Goal: Transaction & Acquisition: Purchase product/service

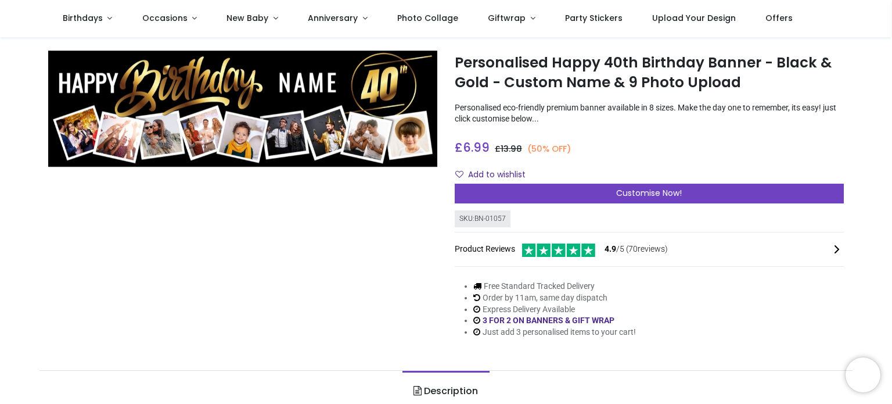
scroll to position [3, 0]
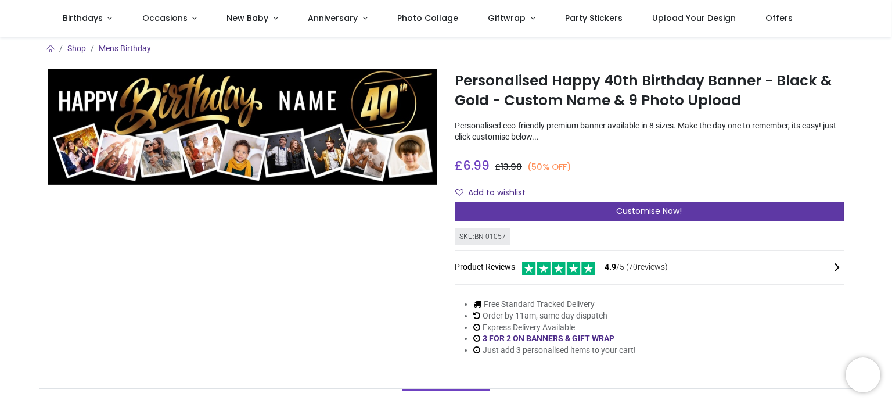
click at [584, 202] on div "Customise Now!" at bounding box center [649, 212] width 389 height 20
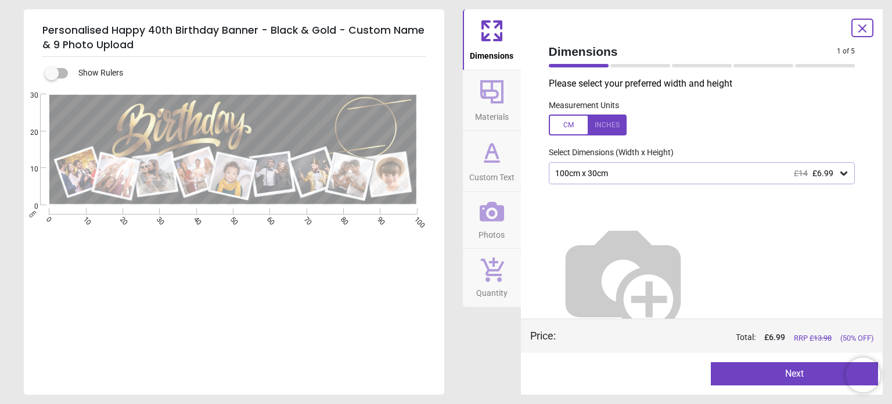
click at [679, 171] on div "100cm x 30cm £14 £6.99" at bounding box center [696, 173] width 285 height 10
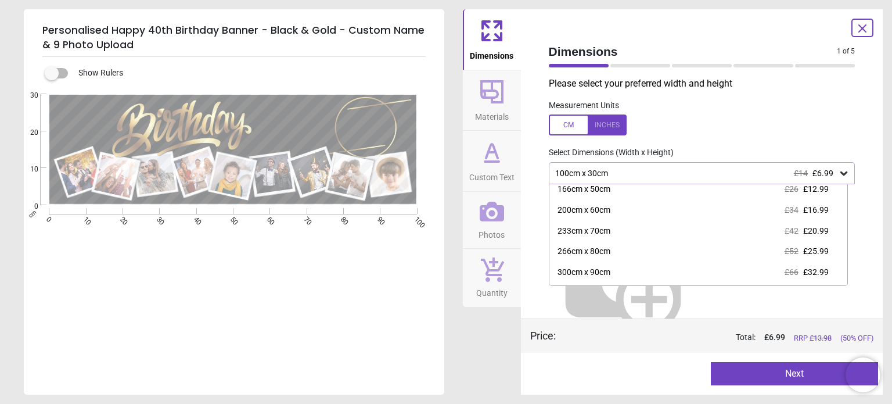
scroll to position [64, 0]
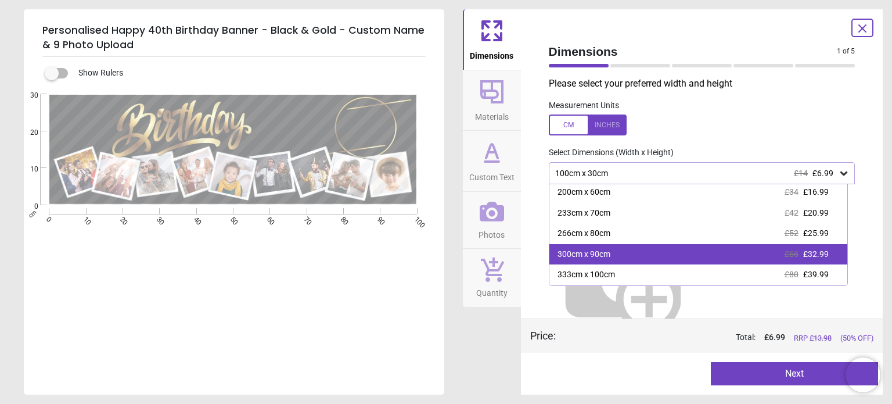
click at [722, 259] on div "300cm x 90cm £66 £32.99" at bounding box center [699, 254] width 298 height 21
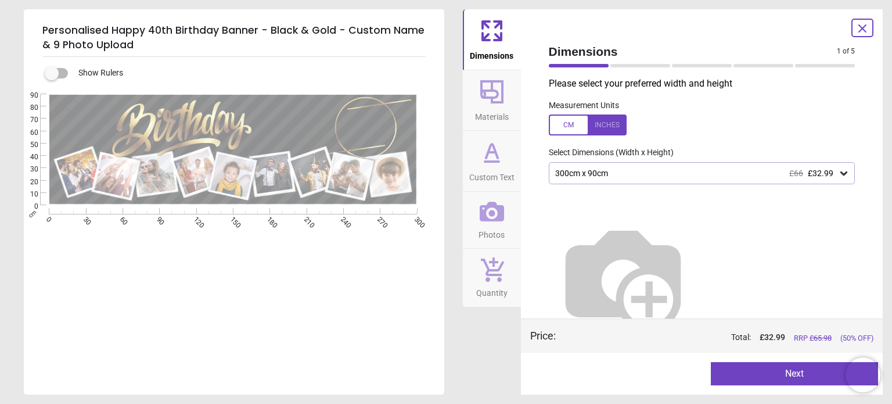
click at [801, 371] on button "Next" at bounding box center [794, 373] width 167 height 23
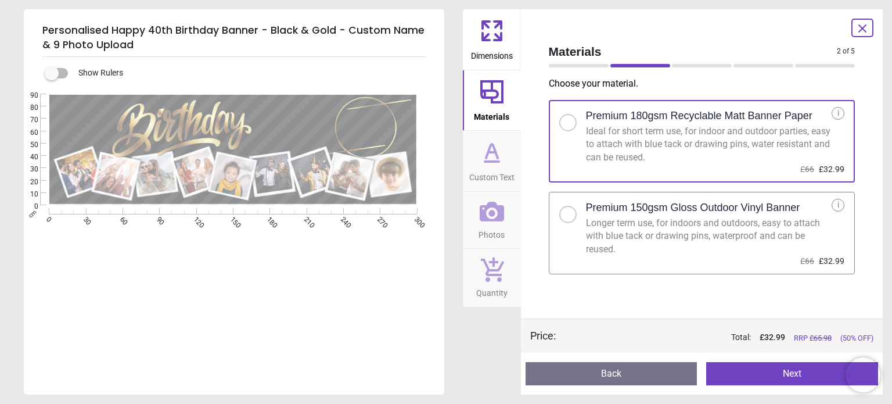
click at [705, 243] on div "Longer term use, for indoors and outdoors, easy to attach with blue tack or dra…" at bounding box center [709, 236] width 246 height 39
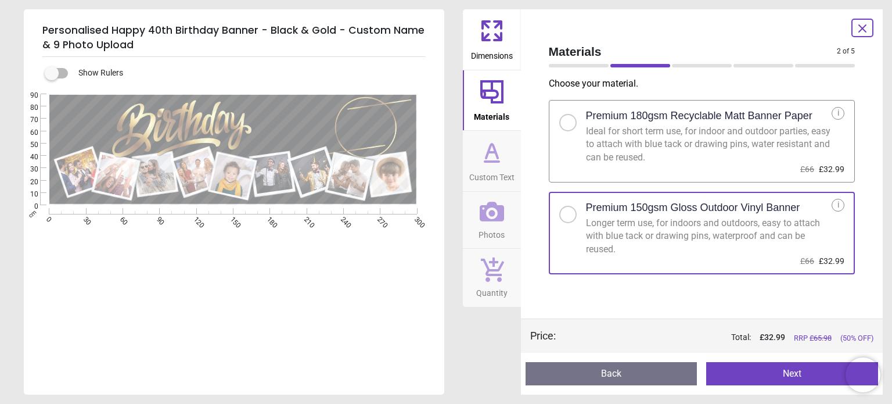
click at [791, 374] on button "Next" at bounding box center [792, 373] width 172 height 23
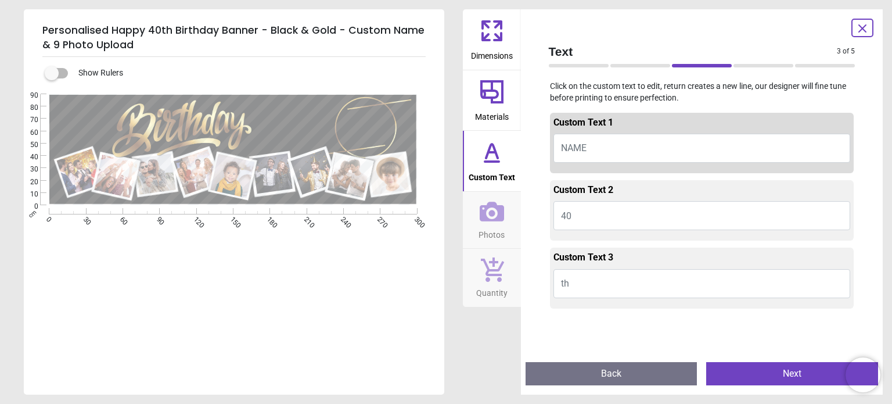
click at [592, 143] on button "NAME" at bounding box center [702, 148] width 297 height 29
type textarea "******"
click at [607, 218] on button "40" at bounding box center [702, 215] width 297 height 29
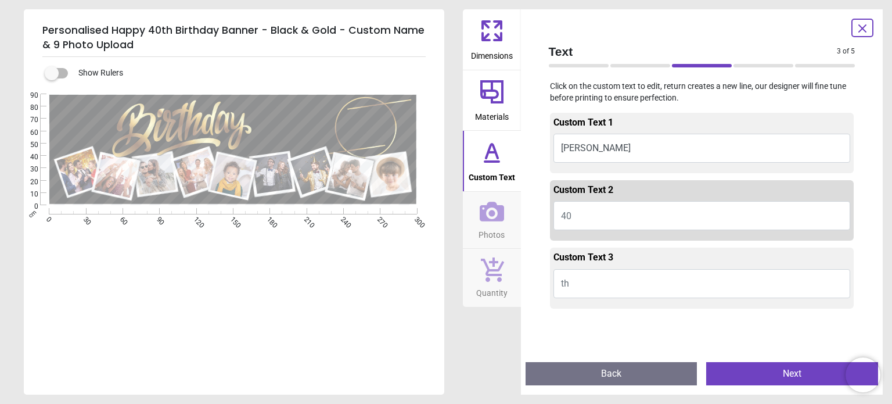
click at [613, 276] on button "th" at bounding box center [702, 283] width 297 height 29
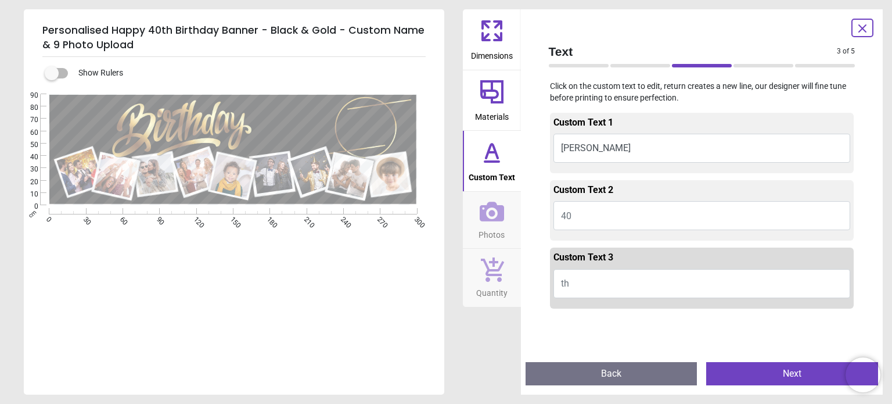
click at [503, 218] on icon at bounding box center [492, 212] width 24 height 20
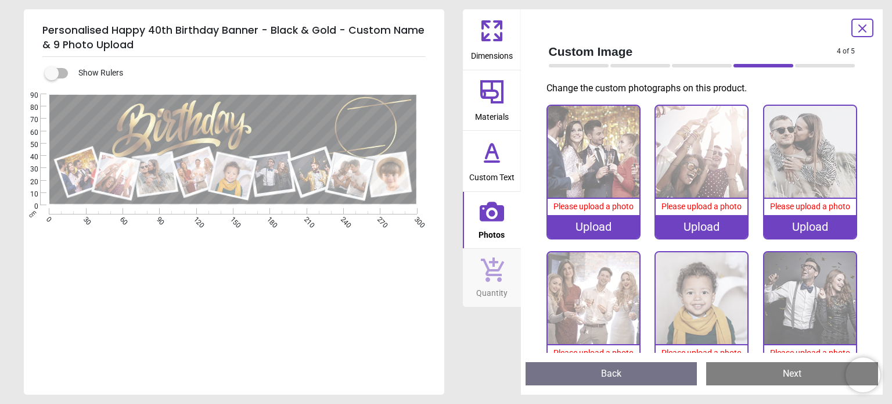
click at [499, 272] on icon at bounding box center [492, 269] width 24 height 26
